Goal: Information Seeking & Learning: Find contact information

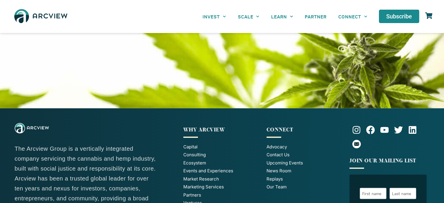
scroll to position [1552, 0]
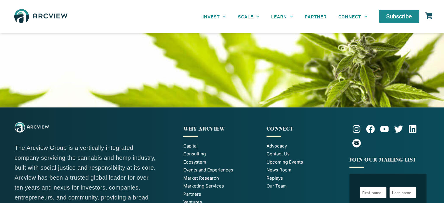
click at [284, 151] on span "Contact Us" at bounding box center [278, 154] width 23 height 7
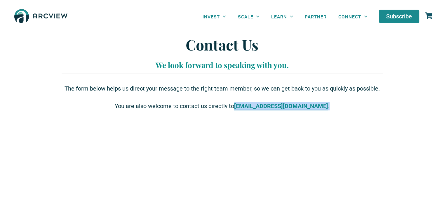
drag, startPoint x: 318, startPoint y: 104, endPoint x: 250, endPoint y: 104, distance: 68.0
click at [250, 104] on p "You are also welcome to contact us directly to [EMAIL_ADDRESS][DOMAIN_NAME] ." at bounding box center [222, 106] width 315 height 9
copy p "[EMAIL_ADDRESS][DOMAIN_NAME] ."
